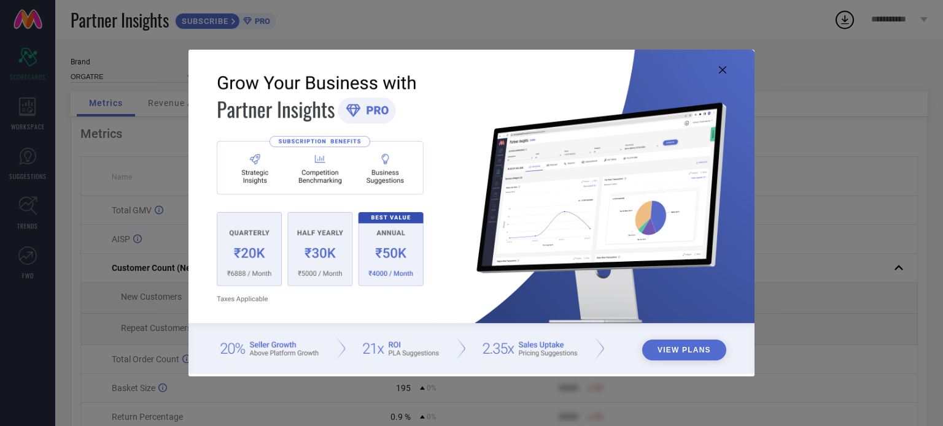
click at [663, 350] on button "View Plans" at bounding box center [684, 350] width 84 height 21
click at [719, 67] on icon at bounding box center [722, 69] width 7 height 7
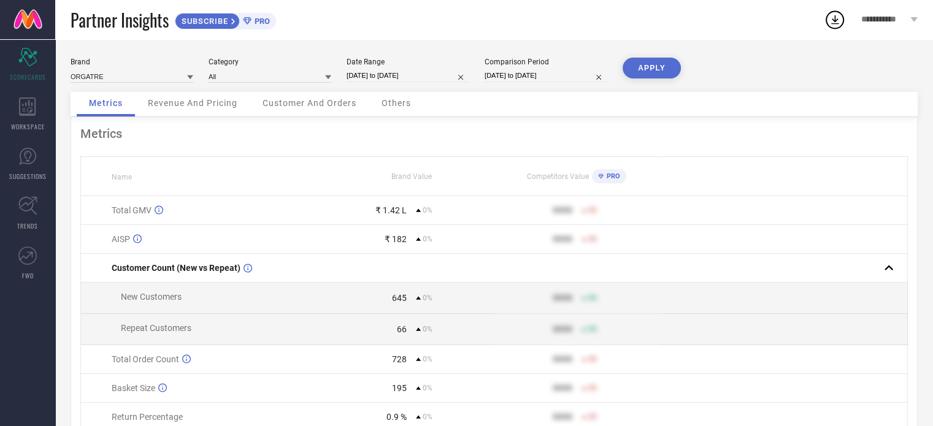
select select "8"
select select "2025"
select select "9"
select select "2025"
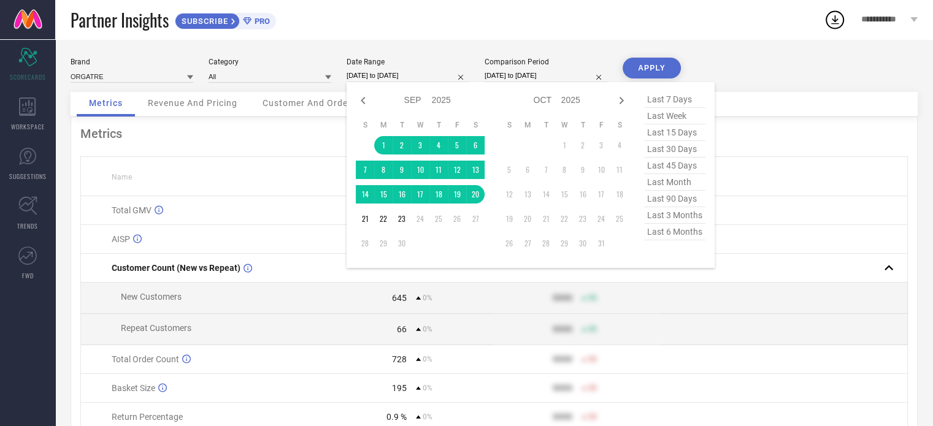
click at [392, 74] on input "[DATE] to [DATE]" at bounding box center [408, 75] width 123 height 13
click at [366, 220] on td "21" at bounding box center [365, 219] width 18 height 18
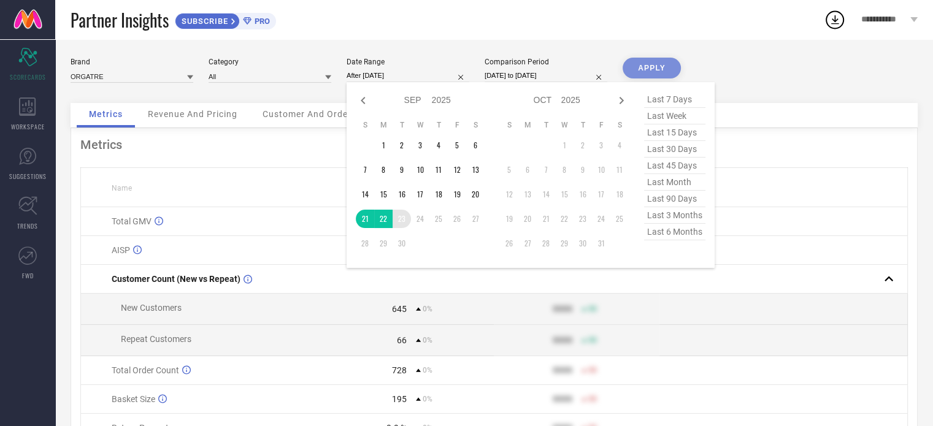
type input "[DATE] to [DATE]"
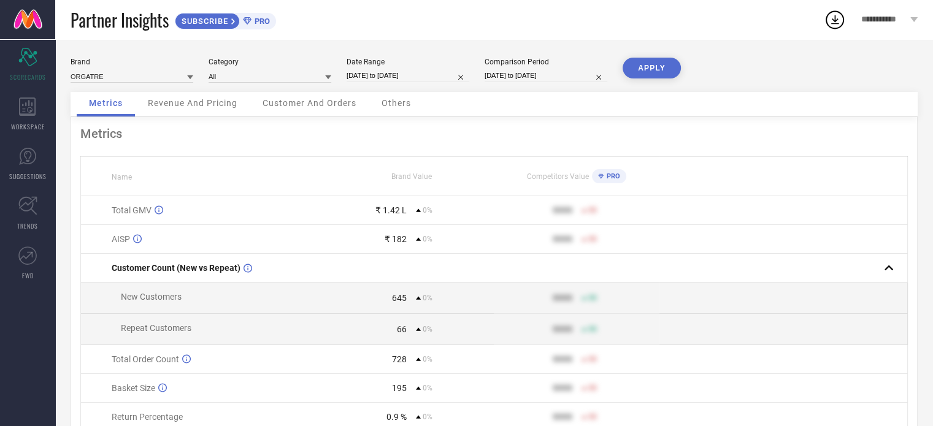
click at [646, 58] on button "APPLY" at bounding box center [652, 68] width 58 height 21
click at [203, 18] on span "SUBSCRIBE" at bounding box center [203, 21] width 56 height 9
